Goal: Information Seeking & Learning: Understand process/instructions

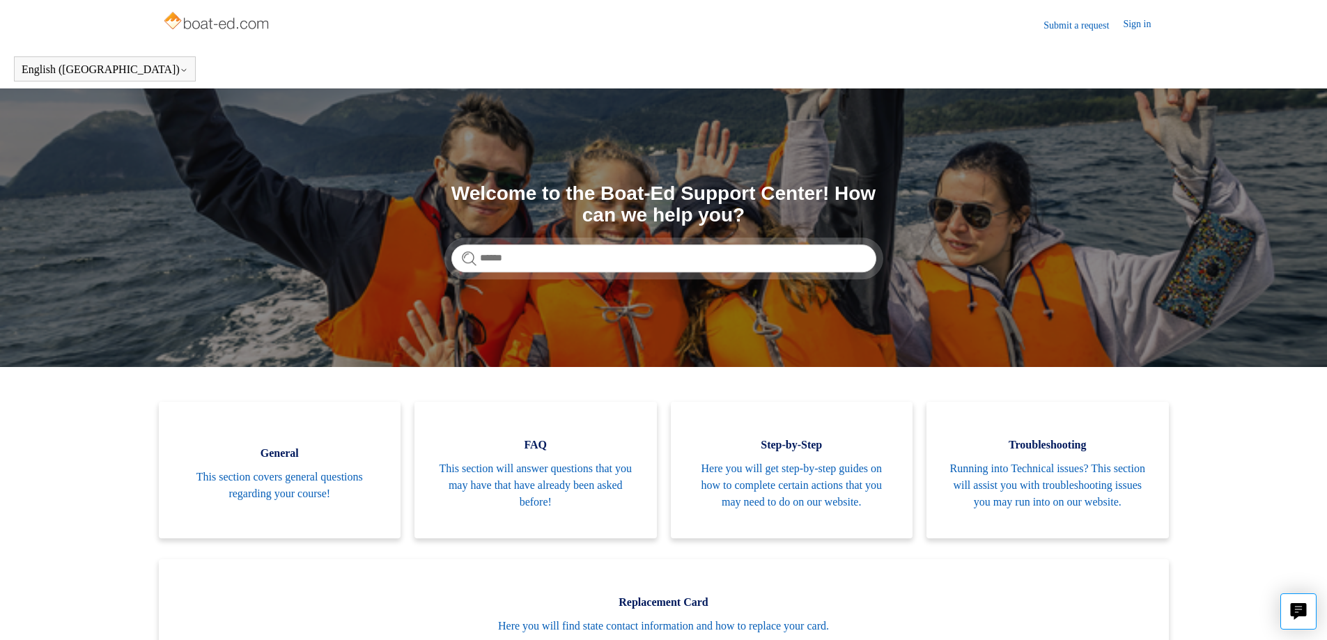
click at [498, 439] on link "FAQ This section will answer questions that you may have that have already been…" at bounding box center [535, 470] width 242 height 137
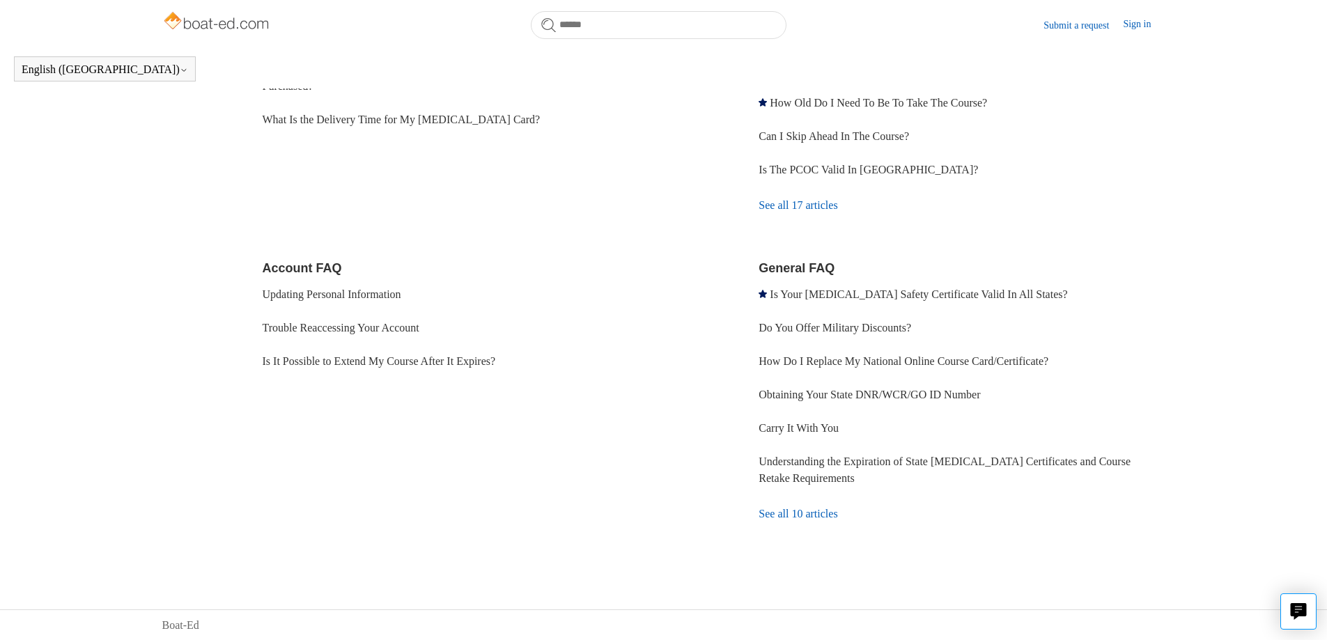
scroll to position [300, 0]
drag, startPoint x: 710, startPoint y: 444, endPoint x: 913, endPoint y: 547, distance: 228.3
click at [913, 547] on div "Order and Shipment FAQ Where Is My Card? Will I Receive a Plastic Card or Just …" at bounding box center [714, 267] width 903 height 600
click at [803, 475] on link "Understanding the Expiration of State [MEDICAL_DATA] Certificates and Course Re…" at bounding box center [945, 469] width 372 height 29
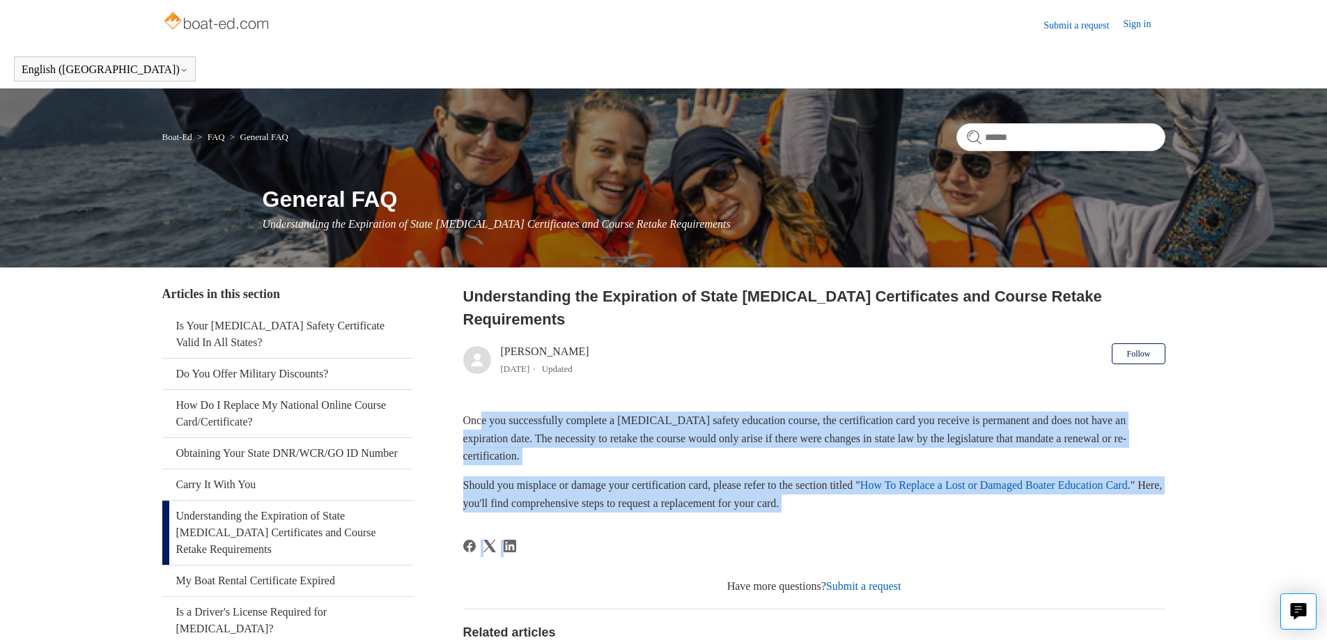
drag, startPoint x: 485, startPoint y: 380, endPoint x: 669, endPoint y: 492, distance: 215.6
click at [669, 492] on article "Understanding the Expiration of State [MEDICAL_DATA] Certificates and Course Re…" at bounding box center [814, 540] width 702 height 511
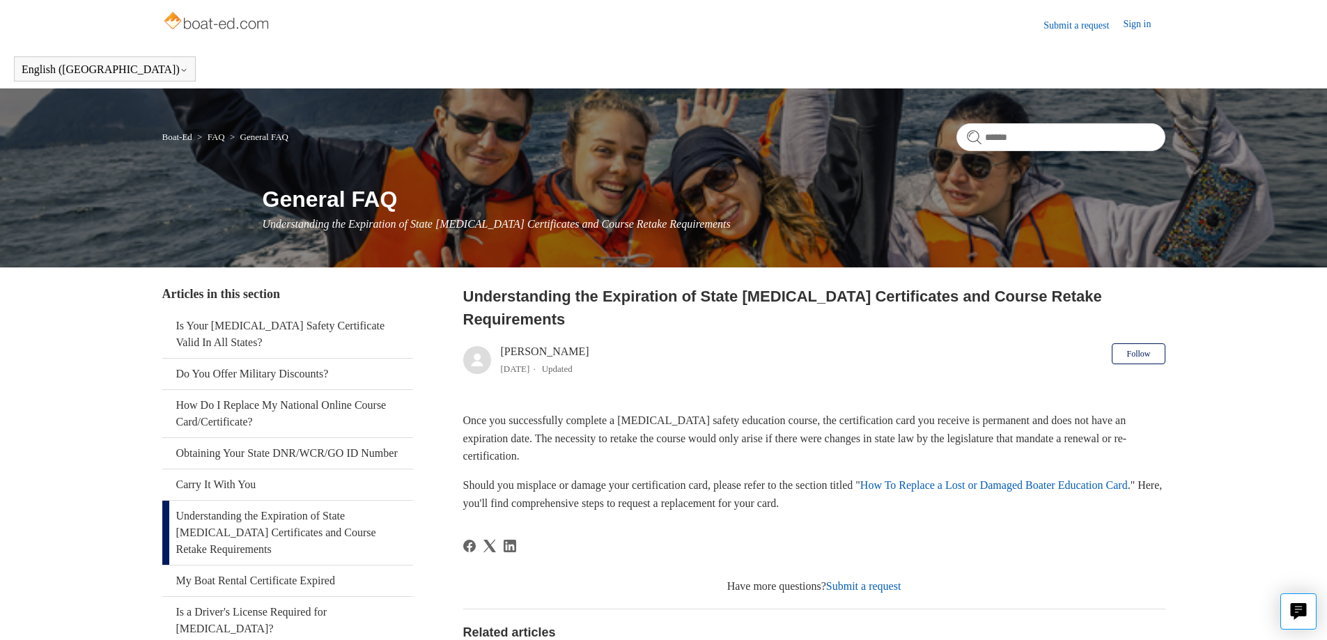
click at [669, 492] on article "Understanding the Expiration of State [MEDICAL_DATA] Certificates and Course Re…" at bounding box center [814, 540] width 702 height 511
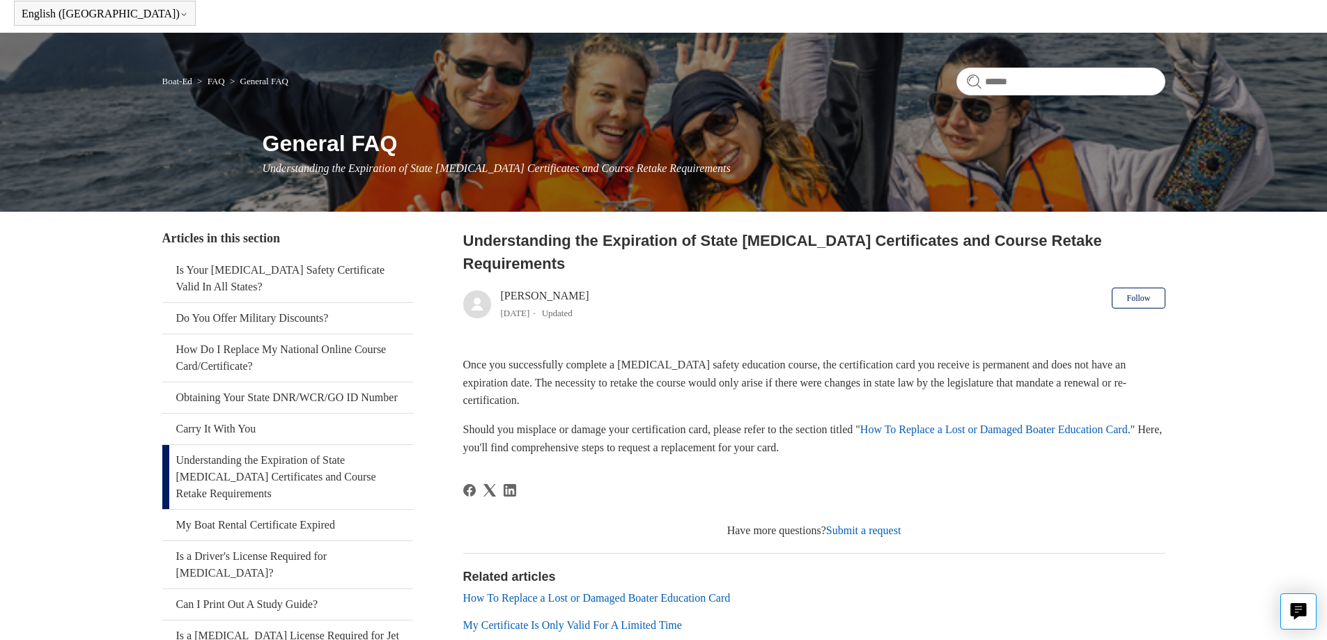
scroll to position [139, 0]
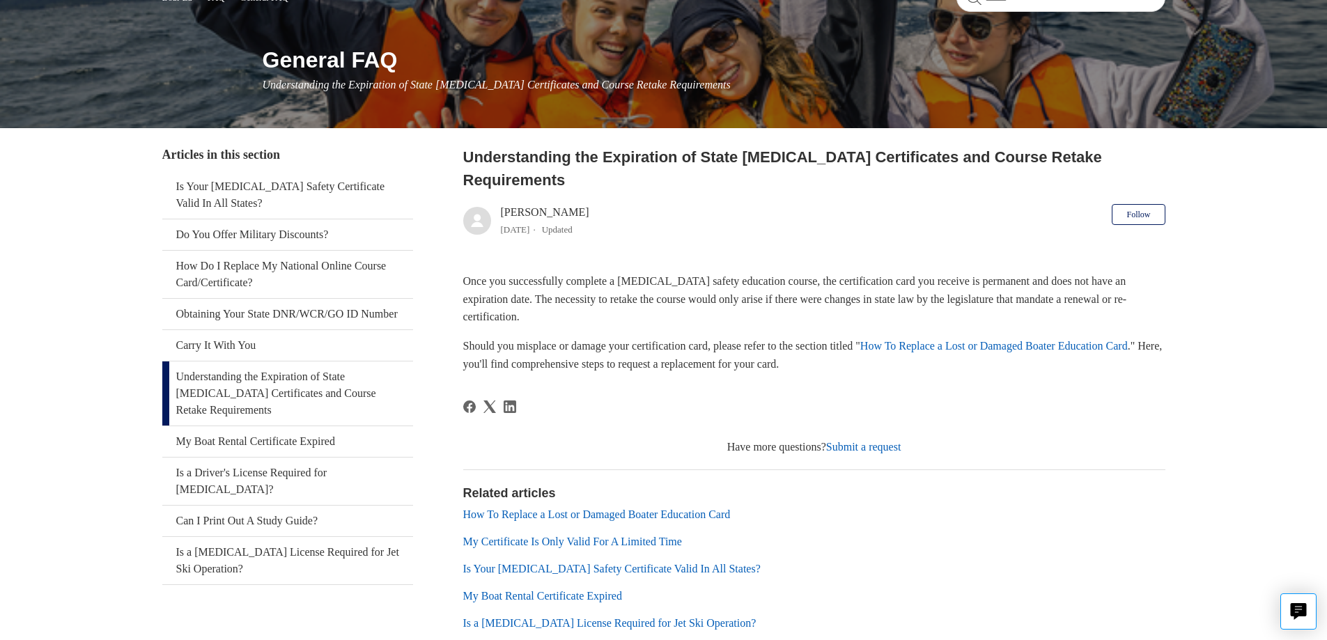
click at [860, 343] on link "How To Replace a Lost or Damaged Boater Education Card" at bounding box center [993, 346] width 267 height 12
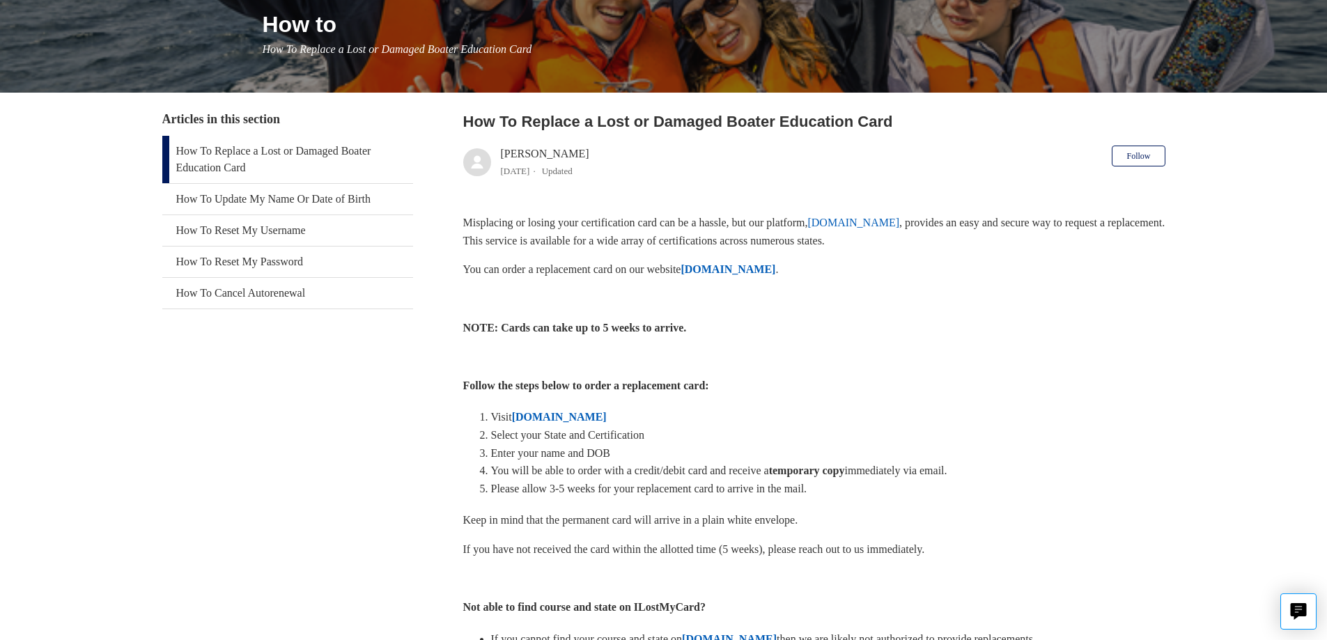
scroll to position [209, 0]
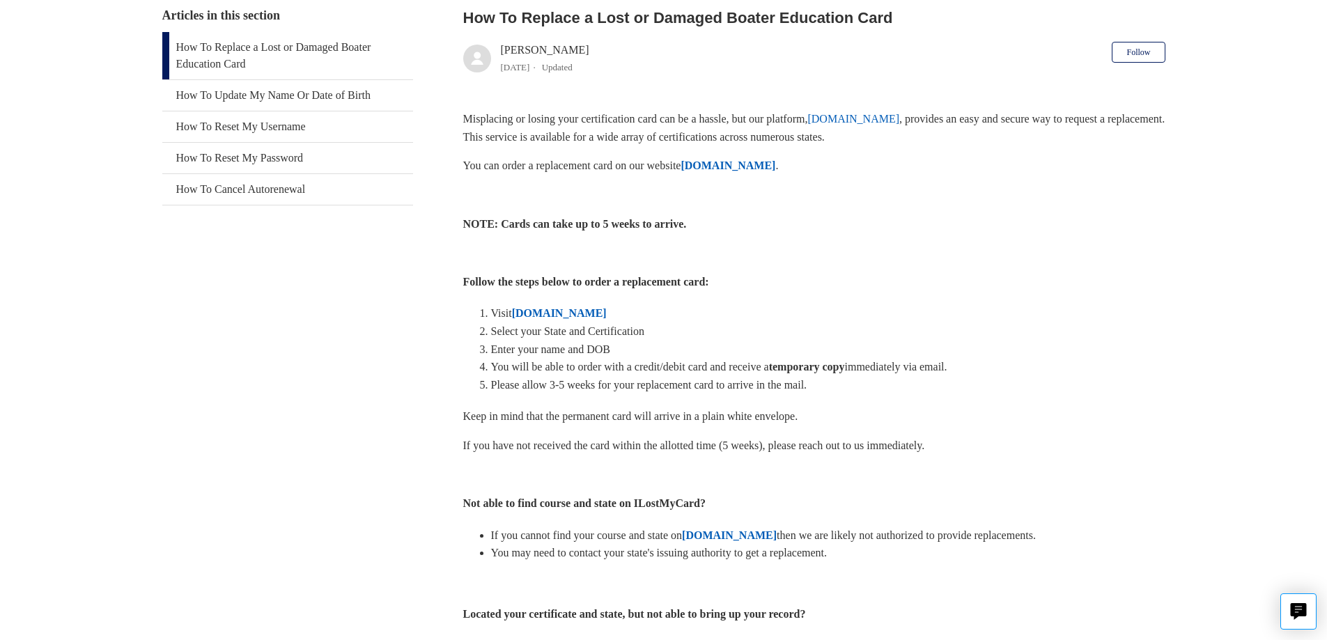
click at [727, 162] on strong "ILostMyCard.com" at bounding box center [728, 166] width 95 height 12
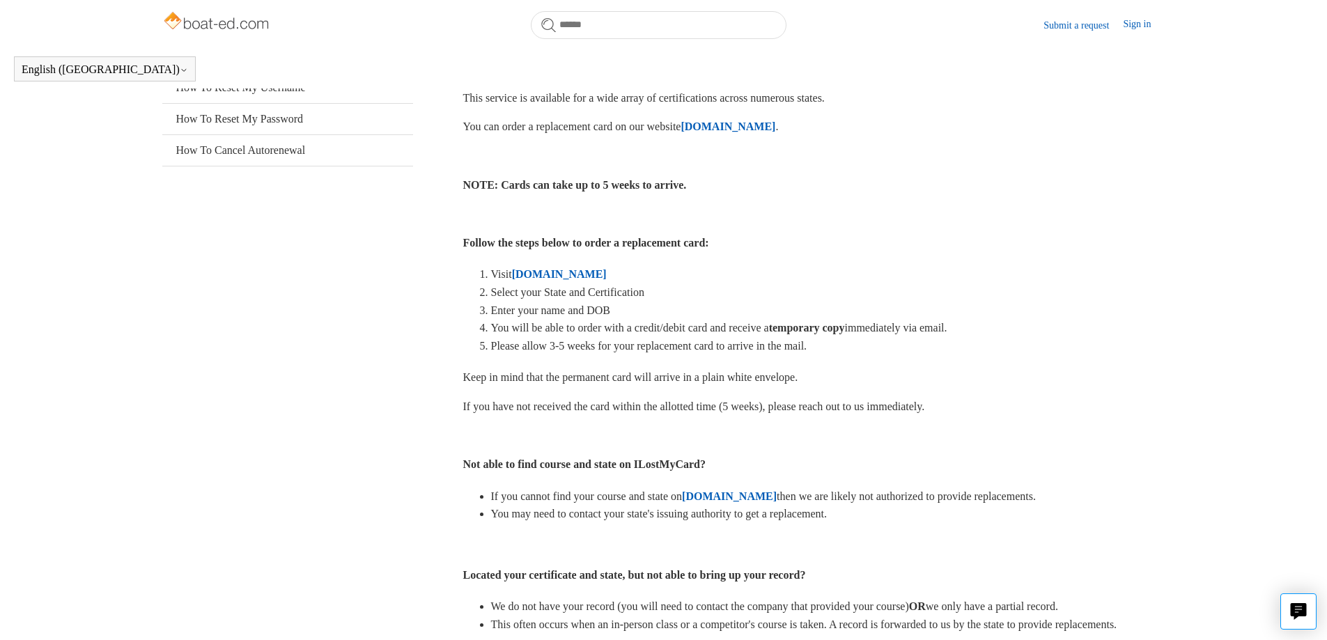
scroll to position [240, 0]
